Goal: Task Accomplishment & Management: Manage account settings

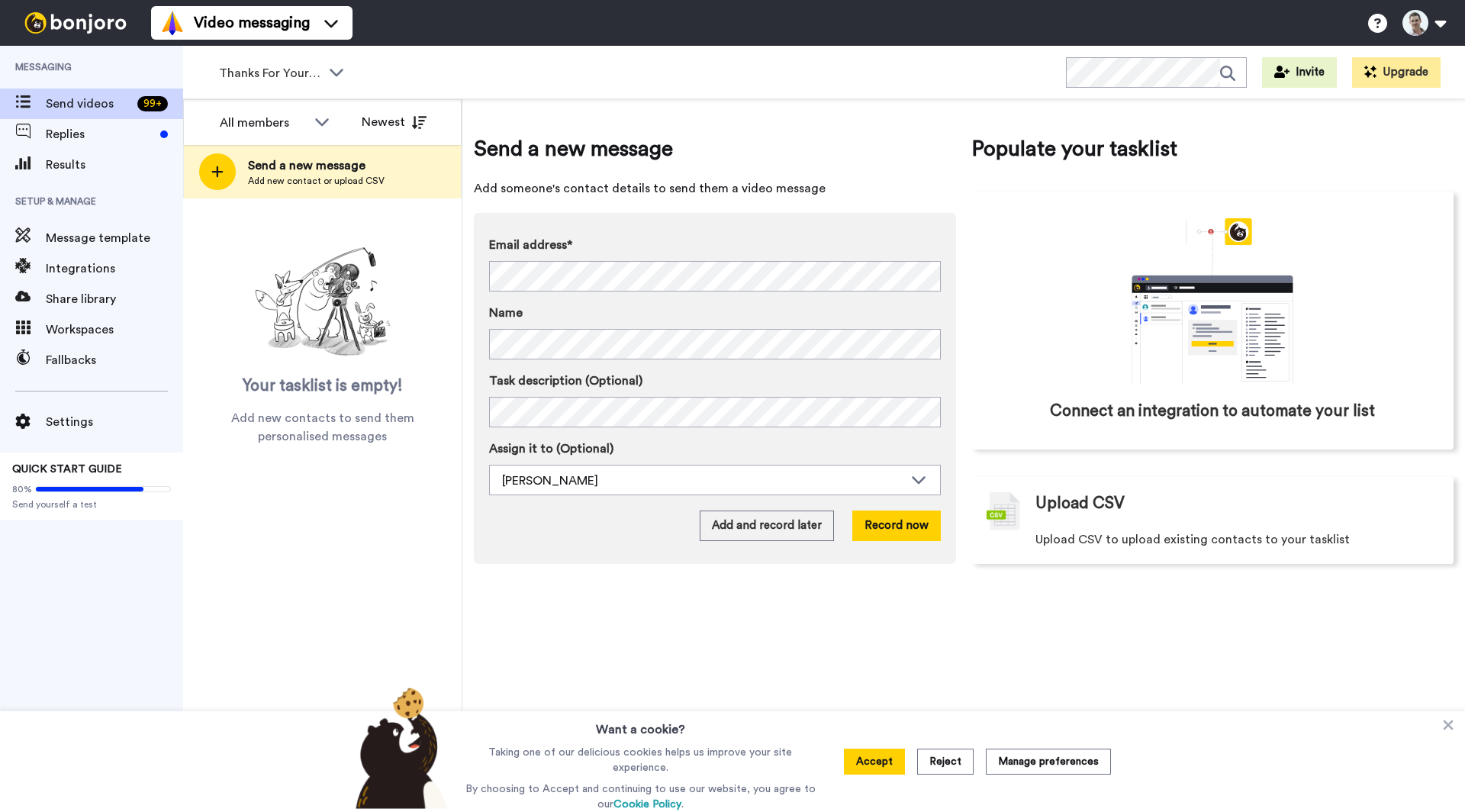
click at [1421, 27] on button at bounding box center [1424, 23] width 58 height 34
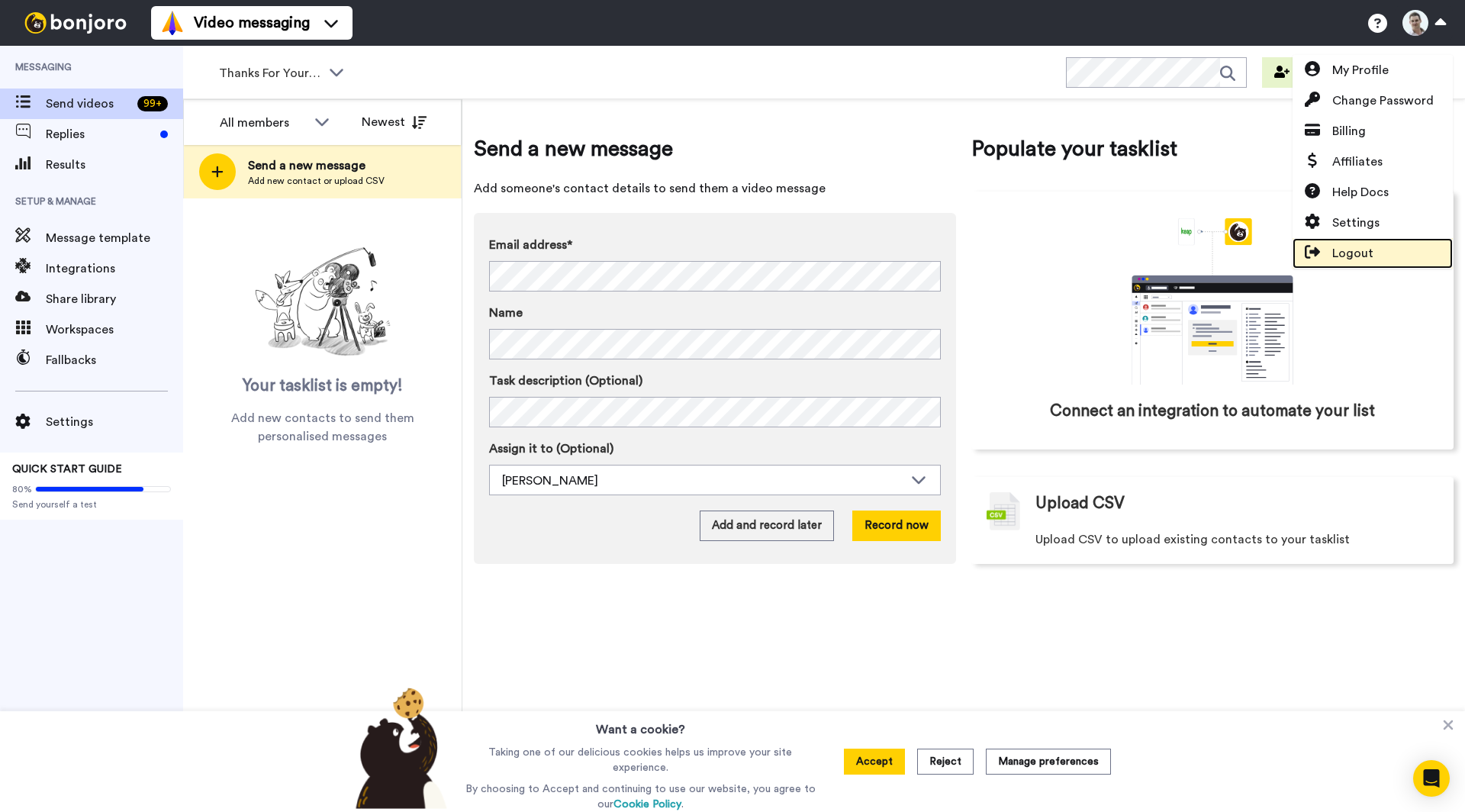
click at [1366, 255] on span "Logout" at bounding box center [1353, 253] width 41 height 18
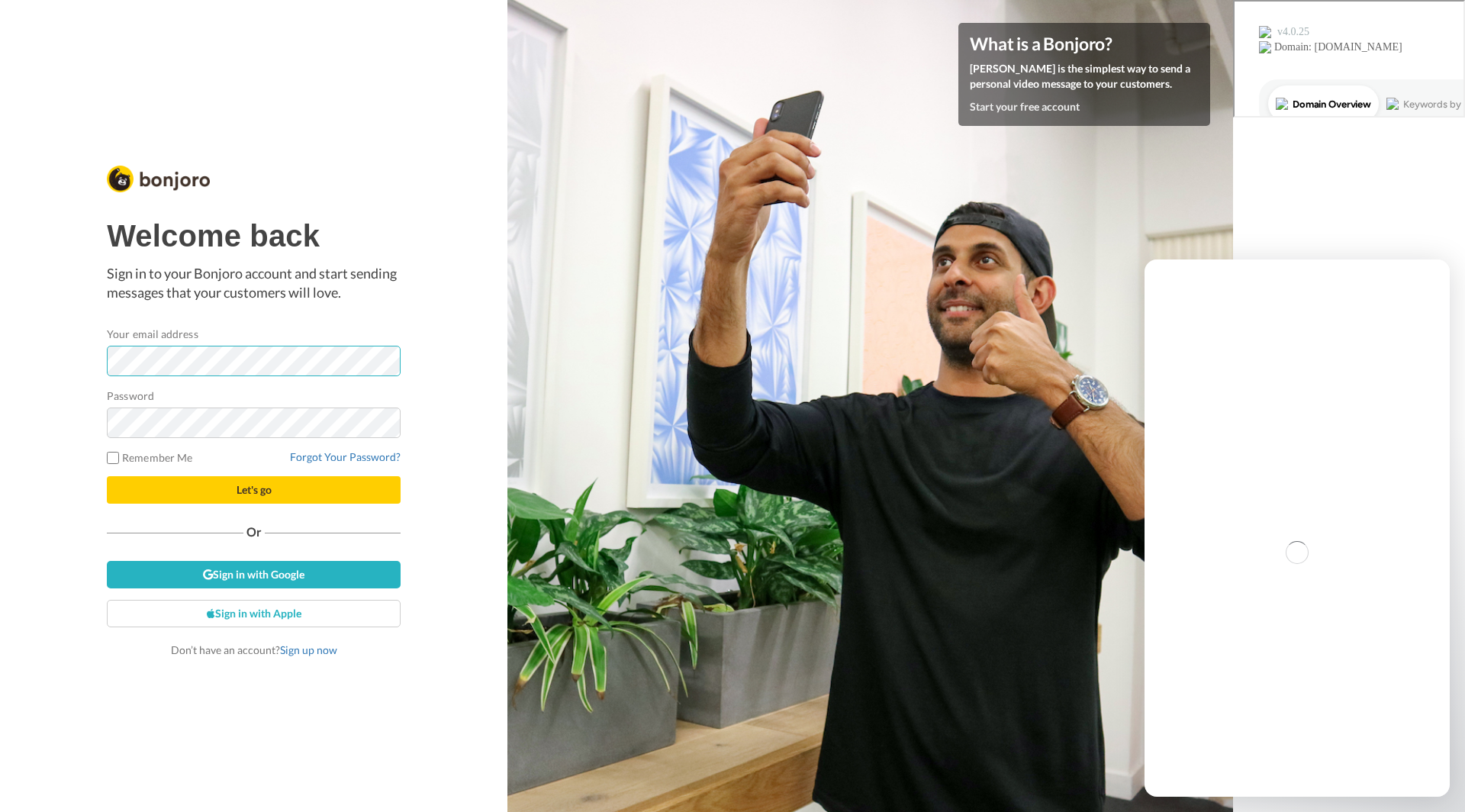
click at [106, 376] on div at bounding box center [106, 376] width 0 height 0
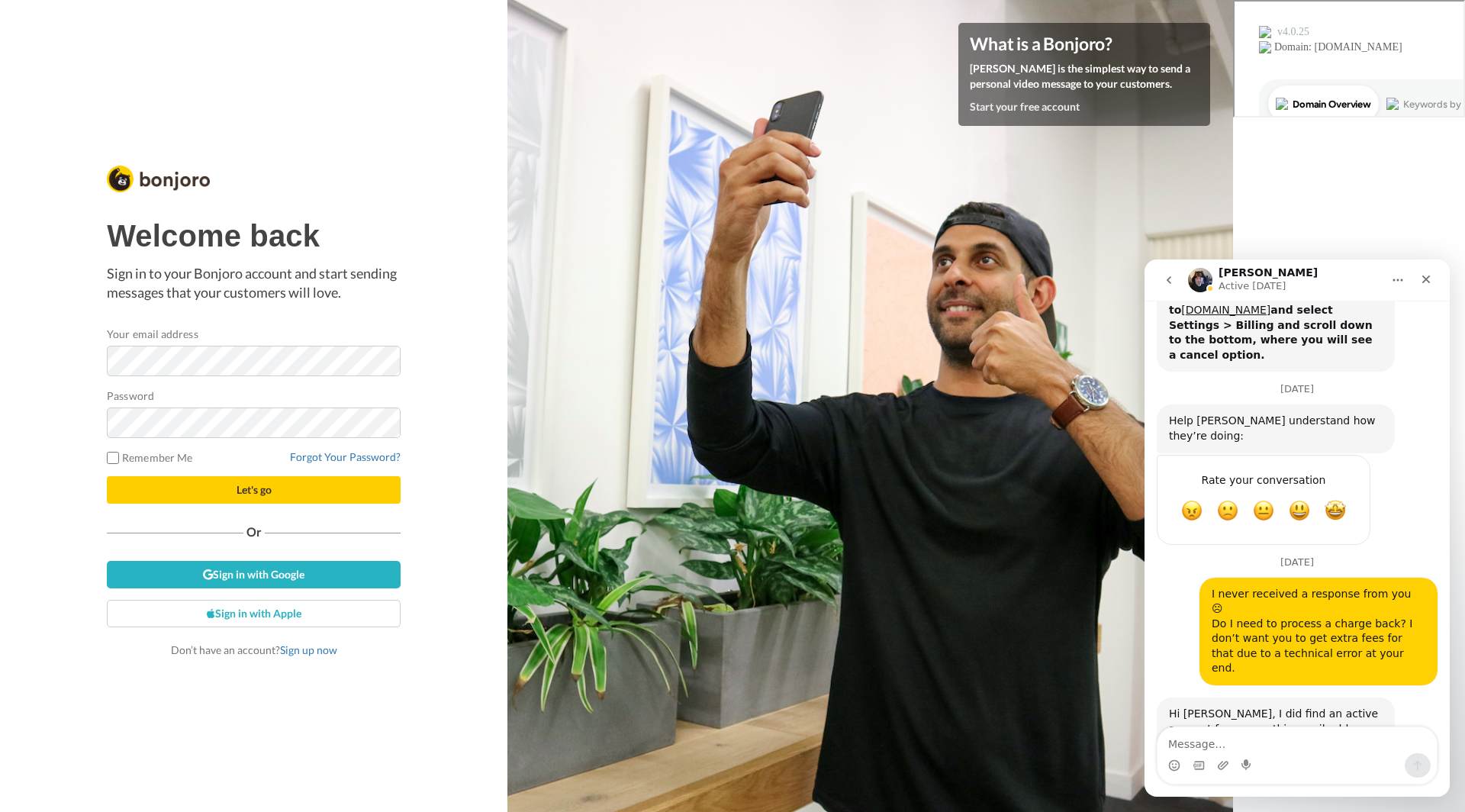
scroll to position [943, 0]
click at [106, 376] on div at bounding box center [106, 376] width 0 height 0
click at [412, 251] on div "Welcome back Sign in to your Bonjoro account and start sending messages that yo…" at bounding box center [254, 406] width 507 height 812
click at [335, 453] on link "Forgot Your Password?" at bounding box center [345, 457] width 110 height 13
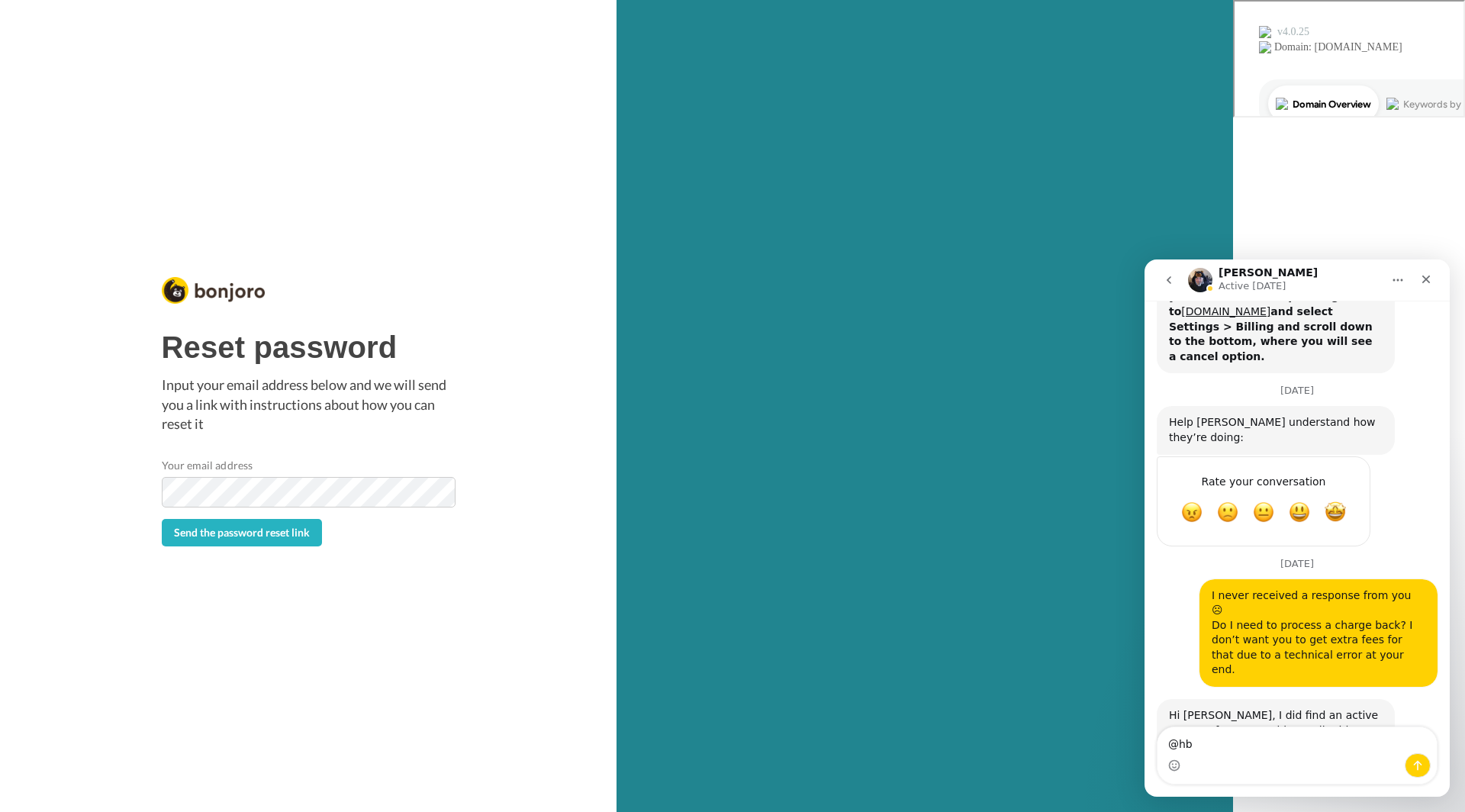
scroll to position [943, 0]
type textarea "@hbplus.c"
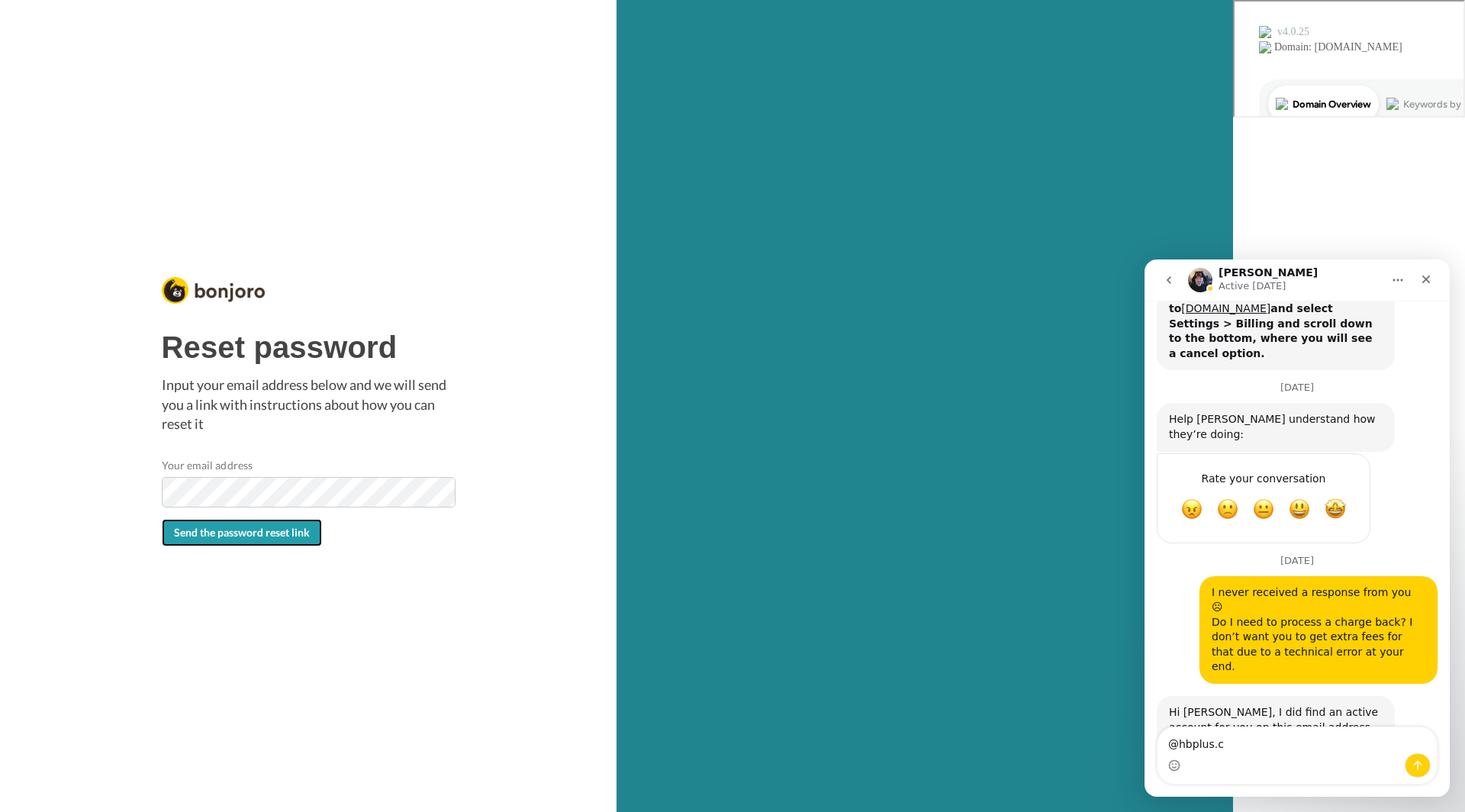
click at [301, 525] on button "Send the password reset link" at bounding box center [242, 532] width 161 height 27
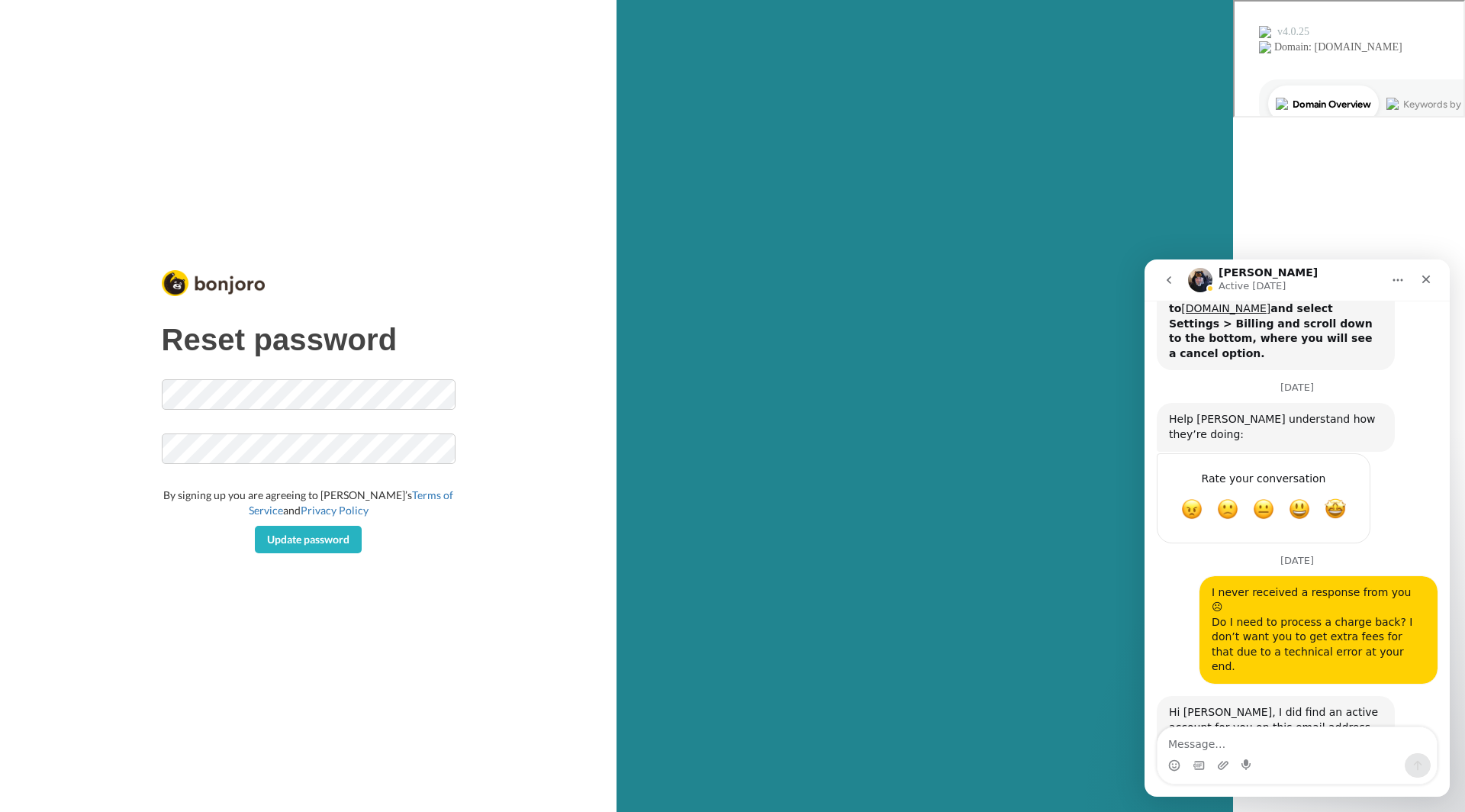
scroll to position [943, 0]
click at [255, 525] on button "Update password" at bounding box center [309, 539] width 106 height 27
